Goal: Navigation & Orientation: Find specific page/section

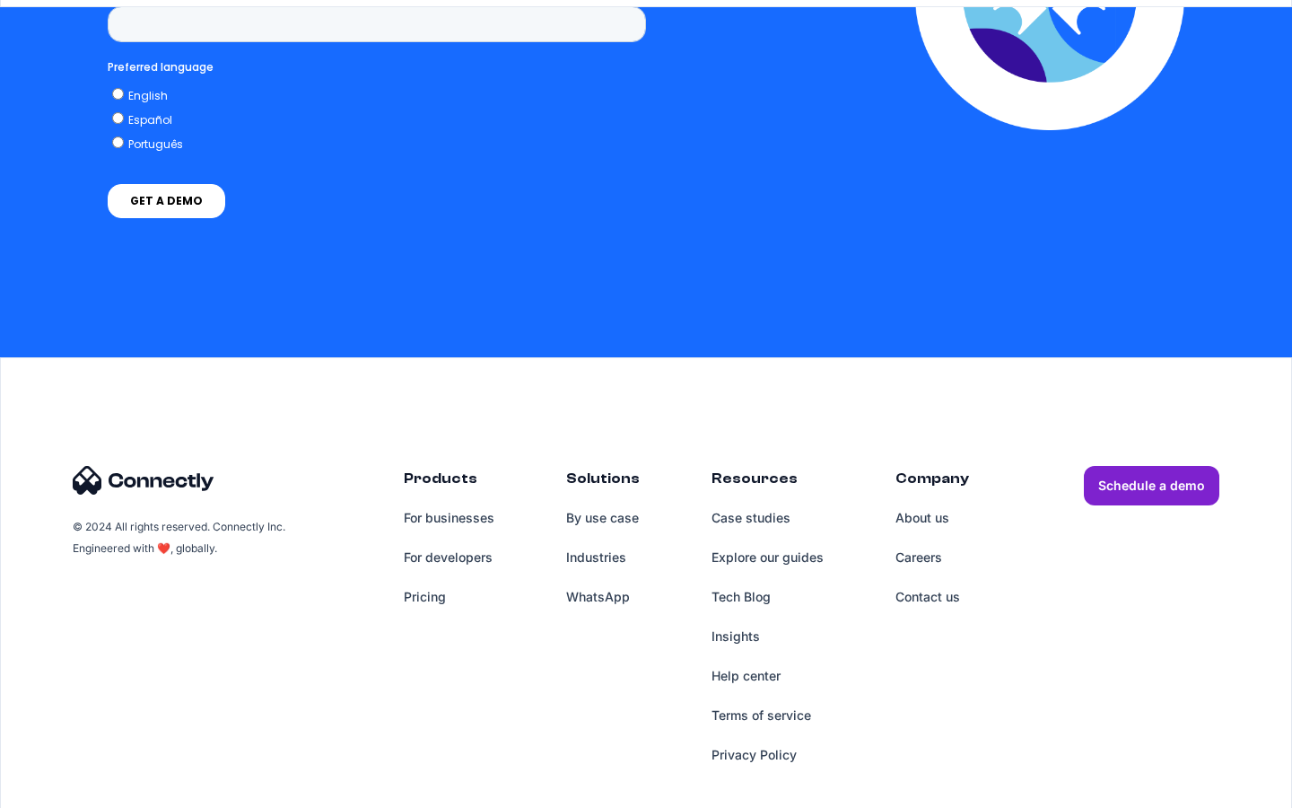
scroll to position [3666, 0]
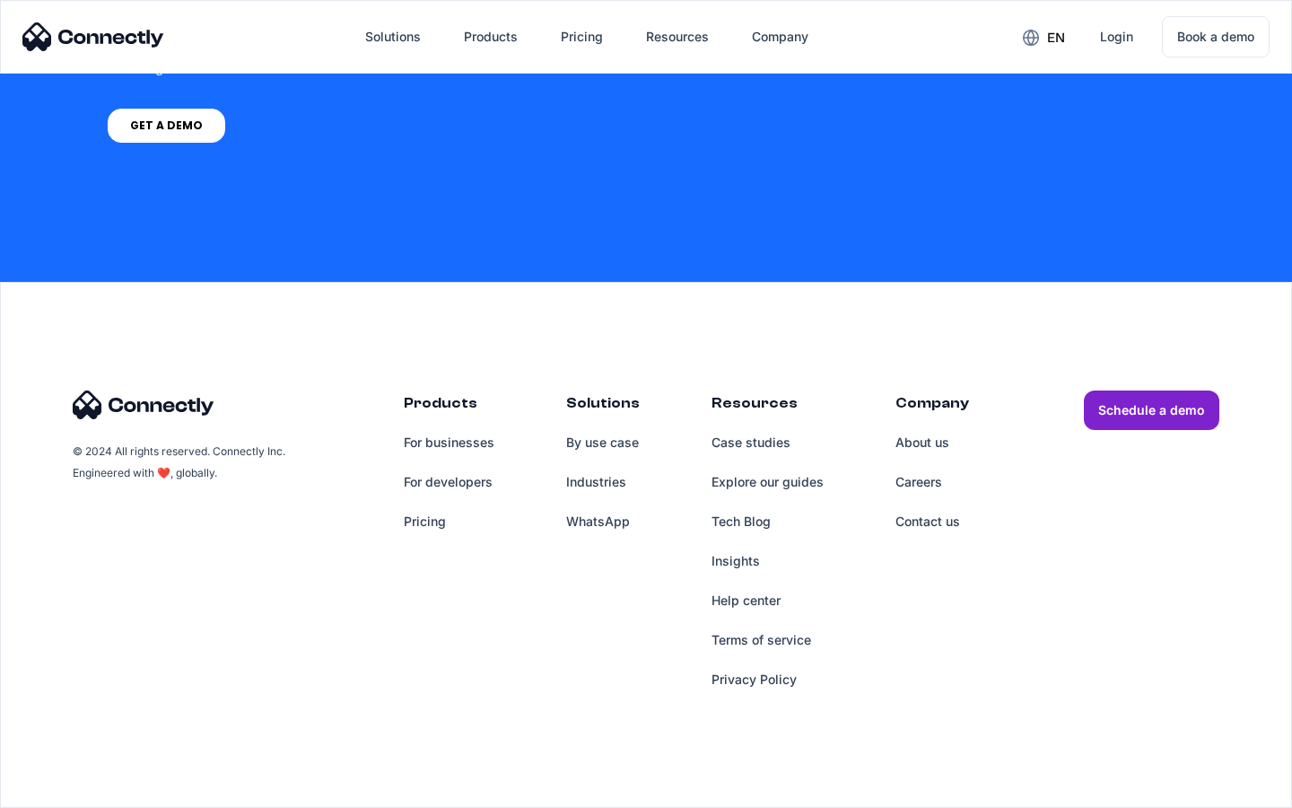
scroll to position [1360, 0]
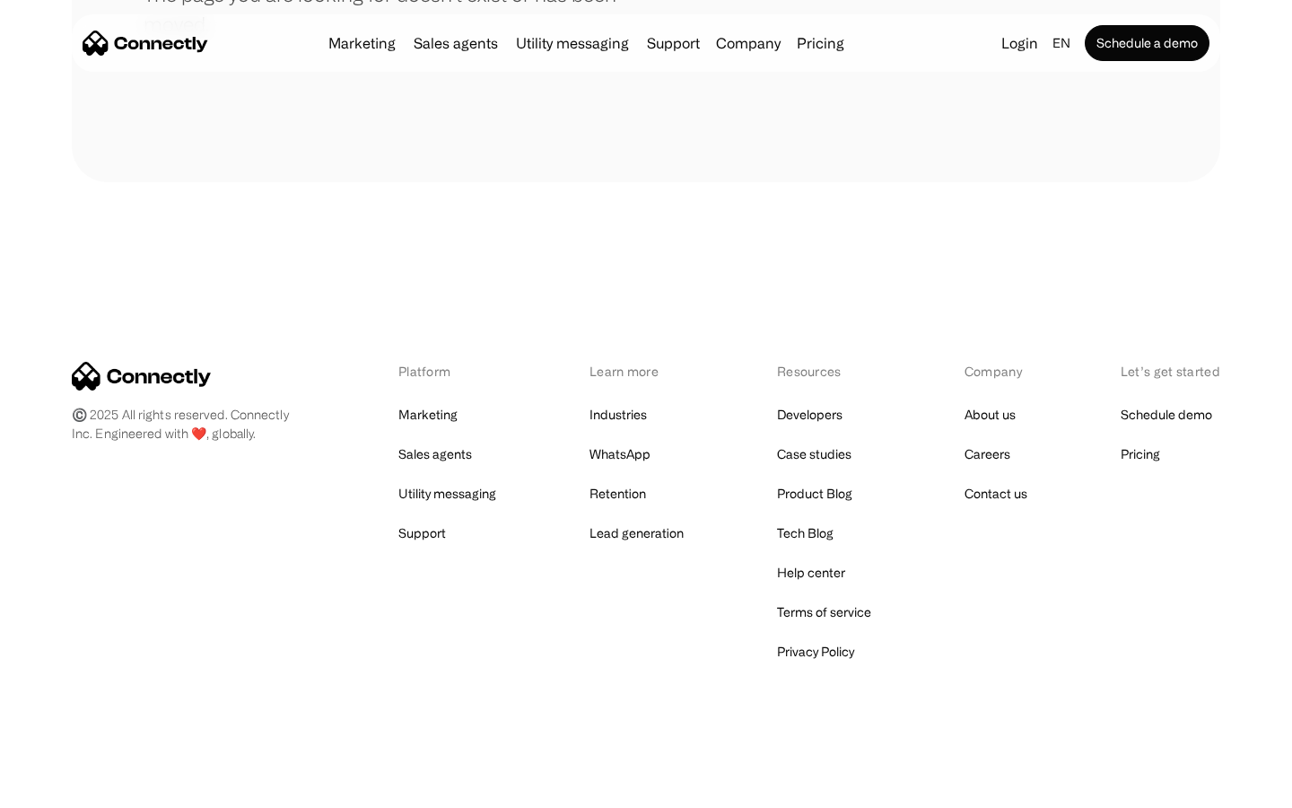
scroll to position [328, 0]
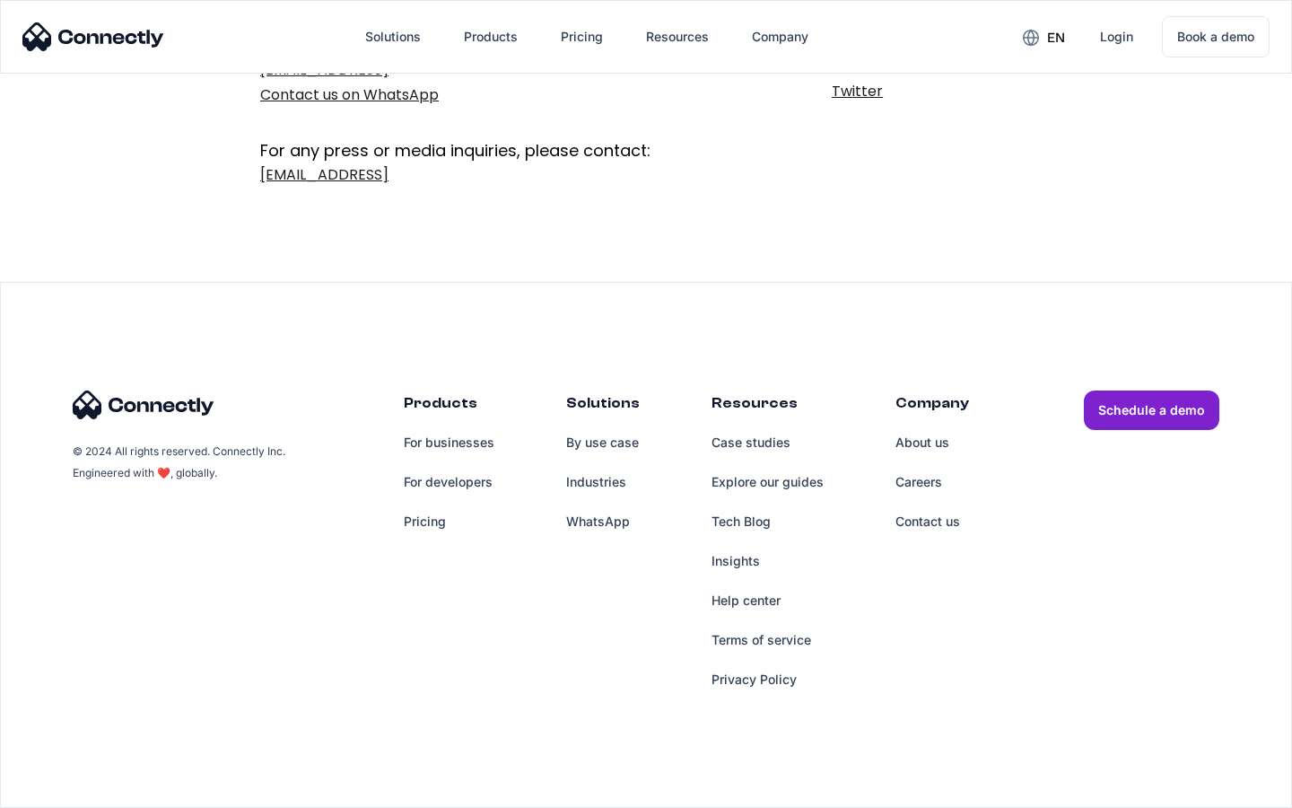
scroll to position [293, 0]
